Goal: Transaction & Acquisition: Purchase product/service

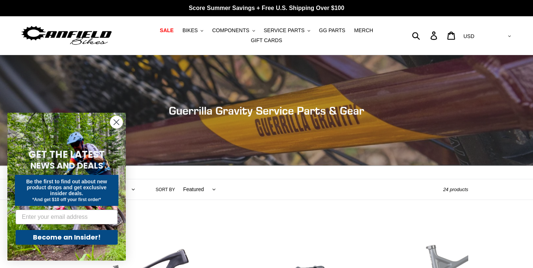
click at [116, 121] on circle "Close dialog" at bounding box center [116, 122] width 12 height 12
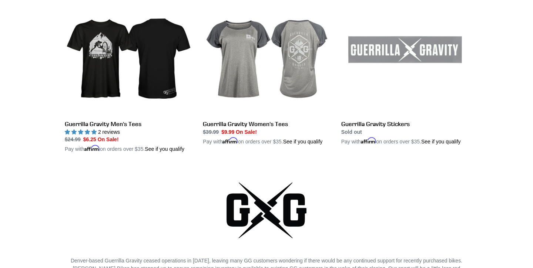
scroll to position [1515, 0]
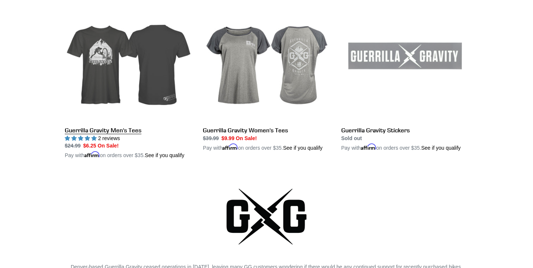
click at [141, 99] on link "Guerrilla Gravity Men's Tees" at bounding box center [128, 77] width 127 height 166
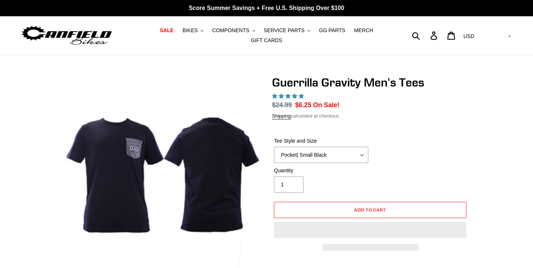
select select "highest-rating"
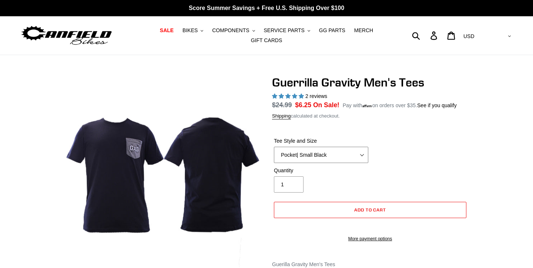
click at [334, 161] on select "Let It Rip | Small Green Let It Rip | Medium Green Megatrail | Small Black Mega…" at bounding box center [321, 155] width 94 height 16
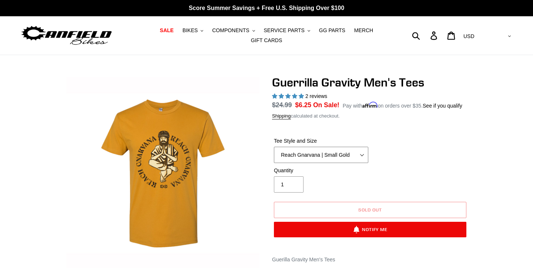
click at [329, 161] on select "Let It Rip | Small Green Let It Rip | Medium Green Megatrail | Small Black Mega…" at bounding box center [321, 155] width 94 height 16
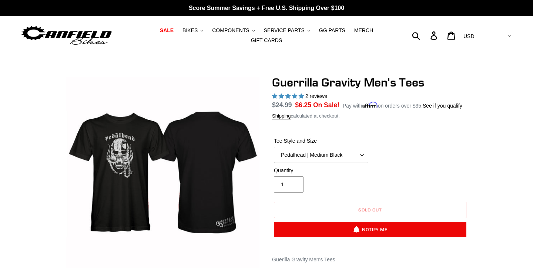
click at [326, 163] on select "Let It Rip | Small Green Let It Rip | Medium Green Megatrail | Small Black Mega…" at bounding box center [321, 155] width 94 height 16
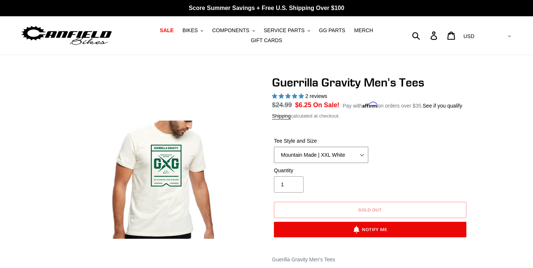
click at [323, 160] on select "Let It Rip | Small Green Let It Rip | Medium Green Megatrail | Small Black Mega…" at bounding box center [321, 155] width 94 height 16
select select "Let It Rip | Medium Green"
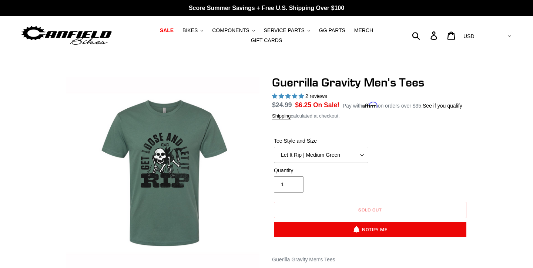
click at [326, 160] on select "Let It Rip | Small Green Let It Rip | Medium Green Megatrail | Small Black Mega…" at bounding box center [321, 155] width 94 height 16
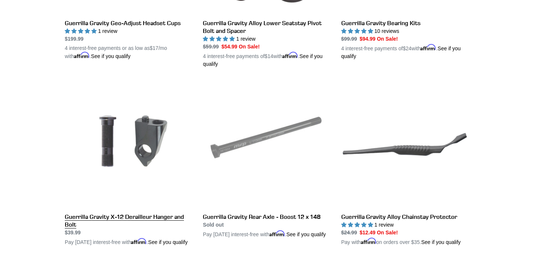
scroll to position [756, 0]
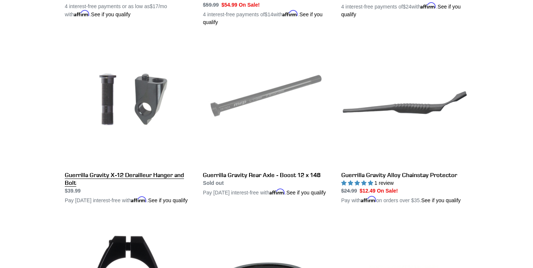
click at [117, 173] on link "Guerrilla Gravity X-12 Derailleur Hanger and Bolt" at bounding box center [128, 122] width 127 height 166
